Goal: Navigation & Orientation: Go to known website

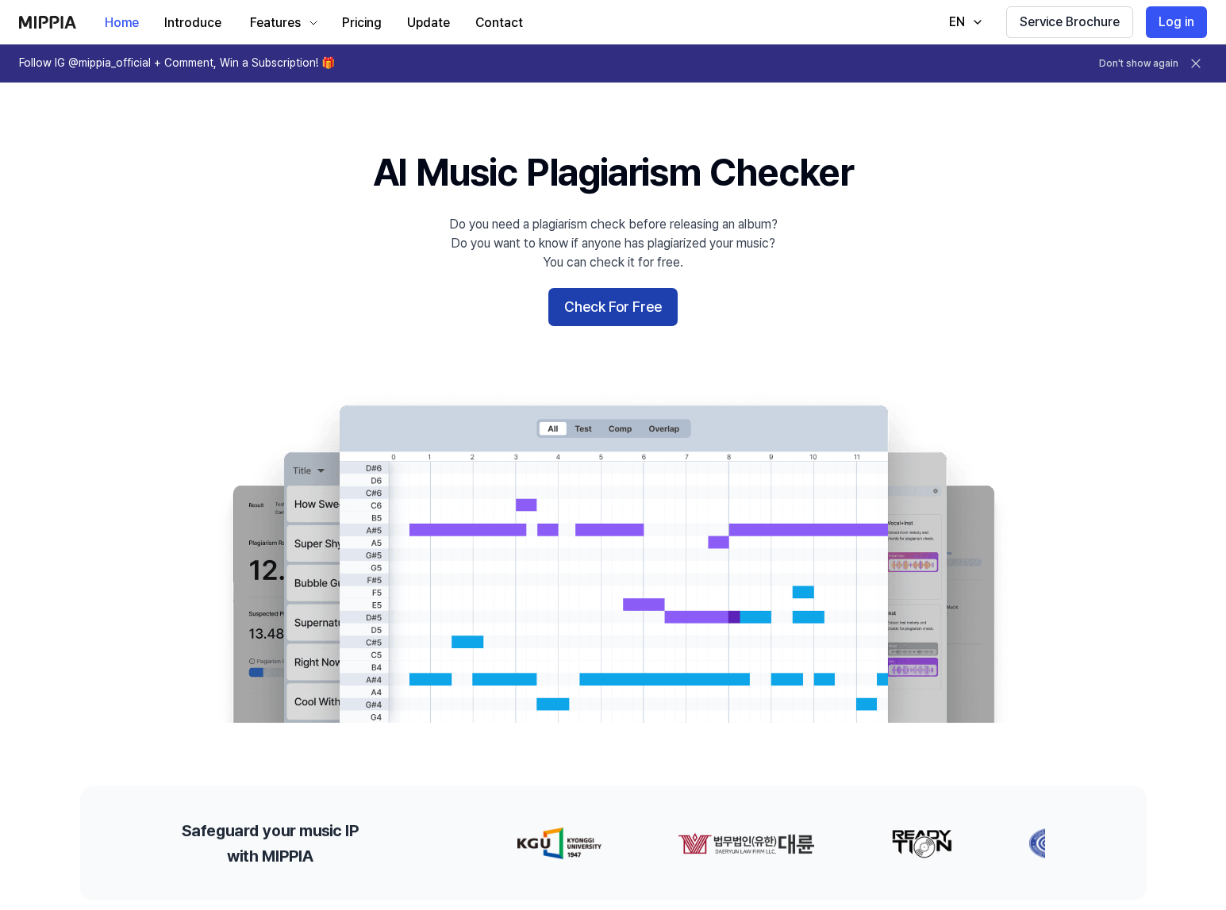
click at [639, 312] on button "Check For Free" at bounding box center [612, 307] width 129 height 38
